Goal: Task Accomplishment & Management: Manage account settings

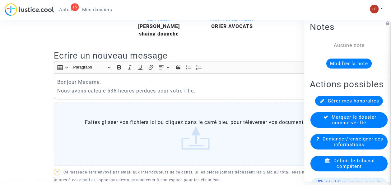
click at [185, 48] on div "DEMANDEUR [PERSON_NAME] douache AVOCAT DU DEMANDEUR ORIER AVOCATS Ecrire un nou…" at bounding box center [195, 138] width 283 height 247
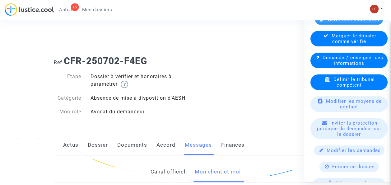
click at [101, 145] on link "Dossier" at bounding box center [98, 145] width 20 height 21
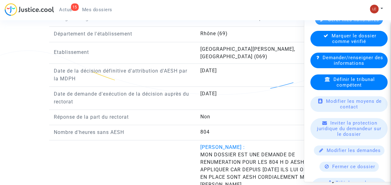
scroll to position [715, 0]
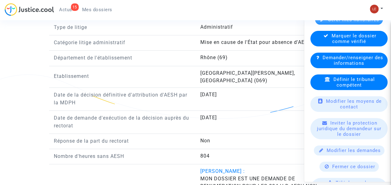
click at [160, 137] on p "Réponse de la part du rectorat" at bounding box center [122, 141] width 137 height 8
click at [276, 54] on answer "Rhône (69)" at bounding box center [264, 57] width 128 height 7
click at [334, 169] on span "Fermer ce dossier" at bounding box center [353, 167] width 43 height 6
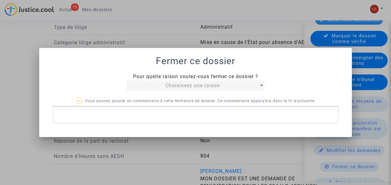
scroll to position [0, 0]
click at [269, 26] on div at bounding box center [195, 92] width 391 height 185
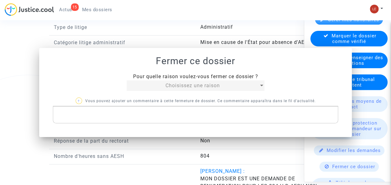
scroll to position [715, 0]
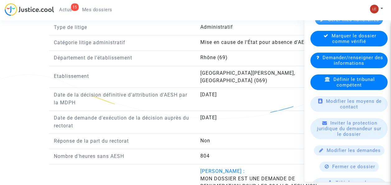
drag, startPoint x: 304, startPoint y: 82, endPoint x: 275, endPoint y: 82, distance: 28.9
click at [275, 91] on answer "[DATE]" at bounding box center [264, 94] width 128 height 7
click at [279, 73] on div "[GEOGRAPHIC_DATA][PERSON_NAME], [GEOGRAPHIC_DATA] (069)" at bounding box center [268, 76] width 146 height 15
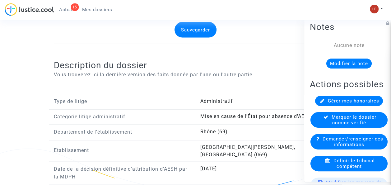
scroll to position [637, 0]
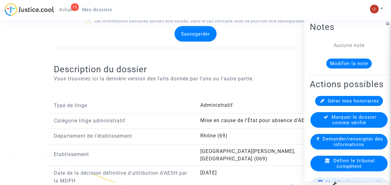
click at [352, 60] on button "Modifier la note" at bounding box center [348, 63] width 45 height 10
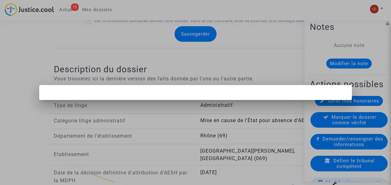
scroll to position [0, 0]
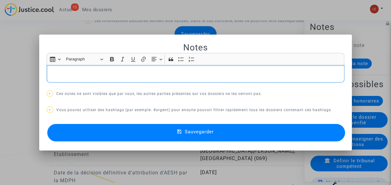
click at [272, 22] on div at bounding box center [195, 92] width 391 height 185
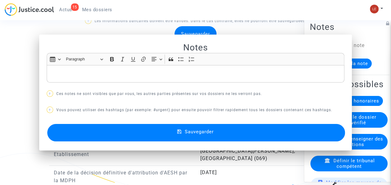
scroll to position [637, 0]
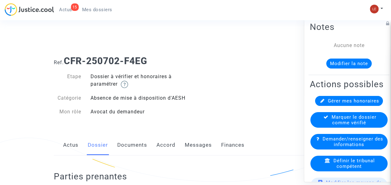
click at [305, 104] on div "Notes Aucune note Modifier la note Actions possibles Gérer mes honoraires Marqu…" at bounding box center [350, 99] width 93 height 166
click at [275, 108] on div "Ref. CFR-250702-F4EG Etape Dossier à vérifier et honoraires à paramétrer Catégo…" at bounding box center [195, 86] width 293 height 71
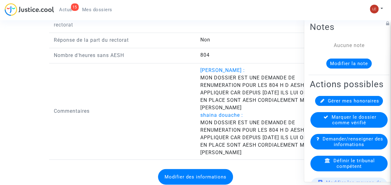
scroll to position [820, 0]
